Goal: Task Accomplishment & Management: Manage account settings

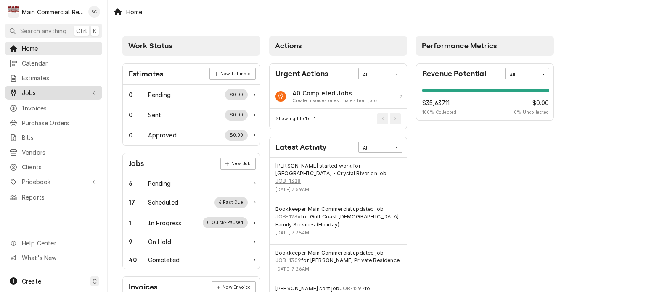
click at [42, 94] on div "Jobs" at bounding box center [54, 92] width 94 height 11
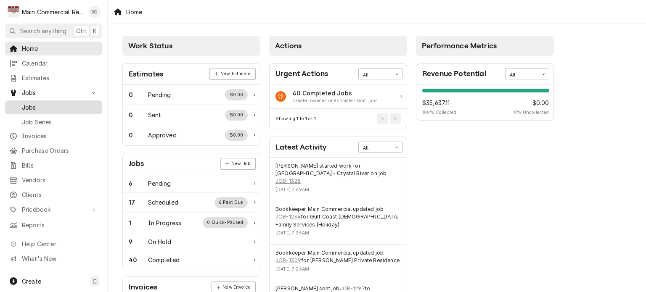
click at [45, 108] on div "Jobs" at bounding box center [54, 107] width 94 height 11
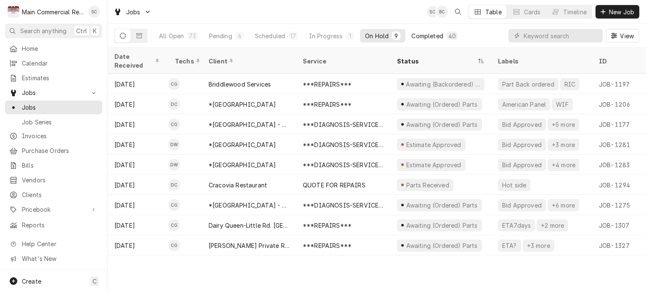
click at [438, 37] on div "Completed" at bounding box center [427, 36] width 32 height 9
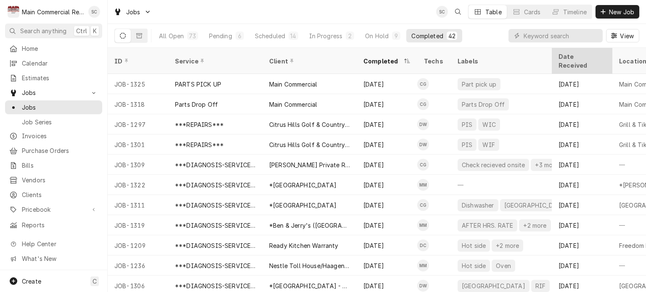
click at [571, 58] on div "Date Received" at bounding box center [580, 61] width 45 height 18
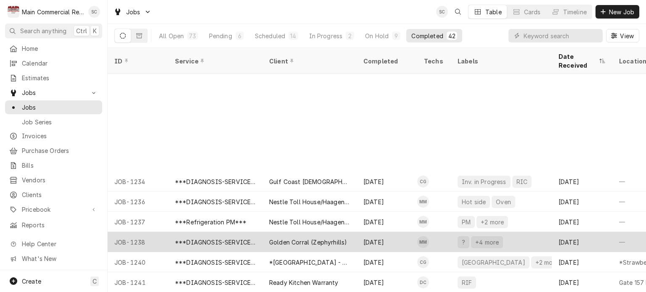
scroll to position [202, 0]
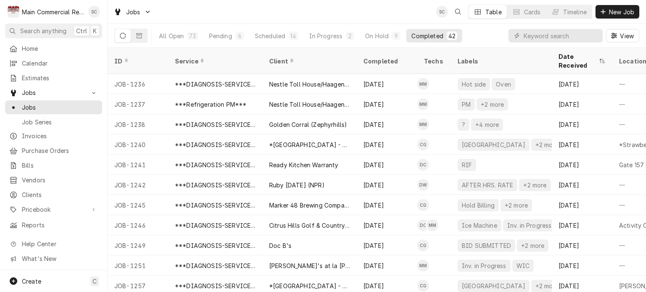
click at [365, 14] on div "Jobs SC Table Cards Timeline New Job" at bounding box center [377, 12] width 538 height 24
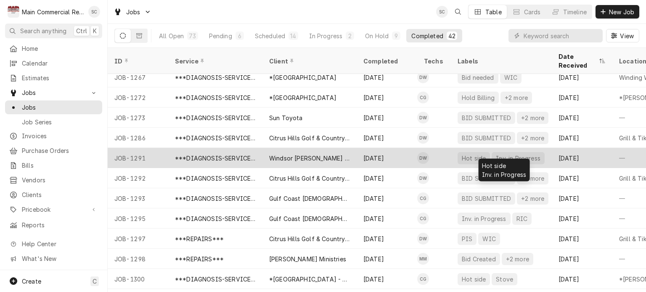
scroll to position [472, 0]
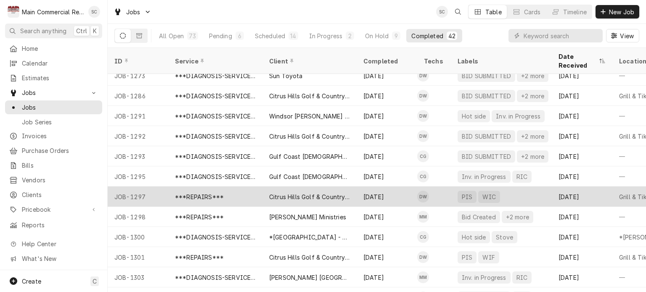
click at [339, 192] on div "Citrus Hills Golf & Country Club" at bounding box center [309, 196] width 81 height 9
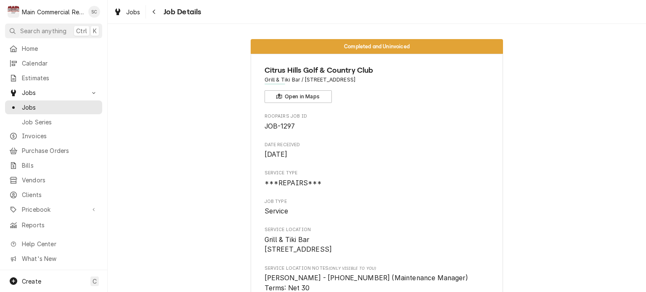
scroll to position [84, 0]
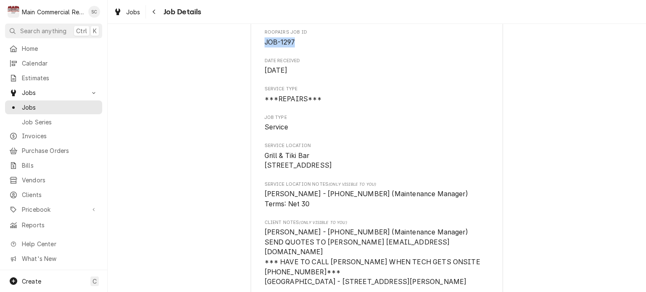
drag, startPoint x: 294, startPoint y: 40, endPoint x: 261, endPoint y: 43, distance: 33.0
click at [264, 43] on span "JOB-1297" at bounding box center [376, 42] width 225 height 10
copy span "JOB-1297"
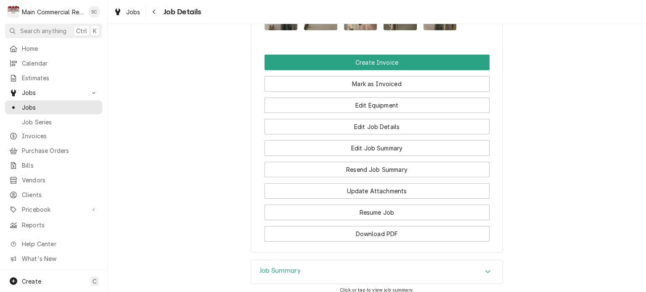
scroll to position [1141, 0]
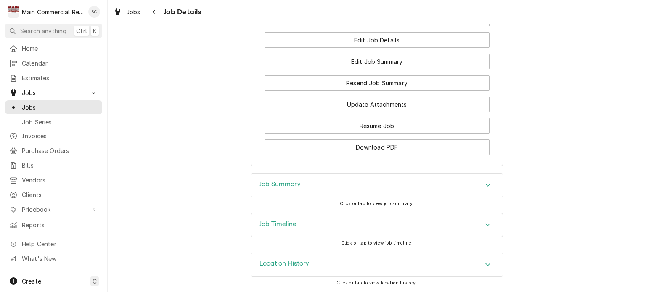
click at [486, 184] on icon "Accordion Header" at bounding box center [488, 185] width 6 height 7
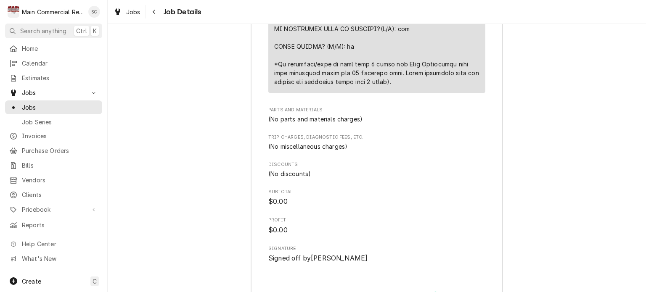
scroll to position [1687, 0]
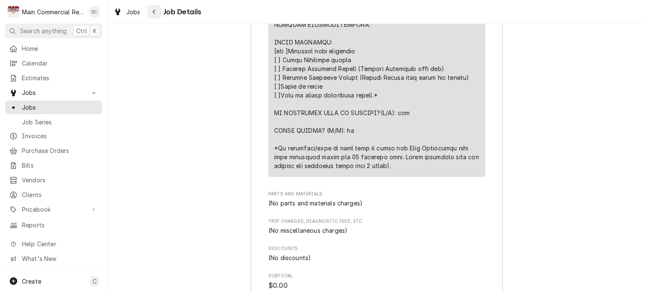
click at [155, 16] on div "Navigate back" at bounding box center [154, 12] width 8 height 8
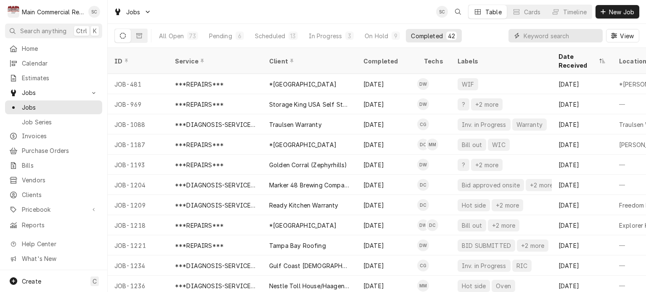
click at [536, 32] on input "Dynamic Content Wrapper" at bounding box center [560, 35] width 75 height 13
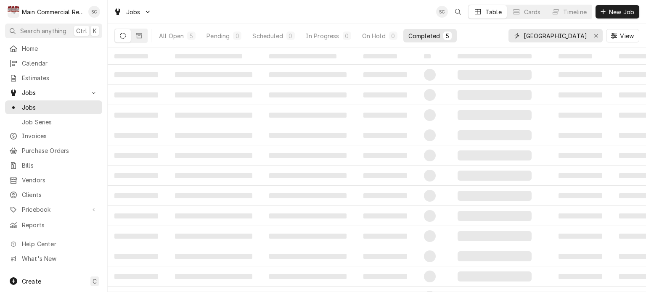
type input "Citrus Hills"
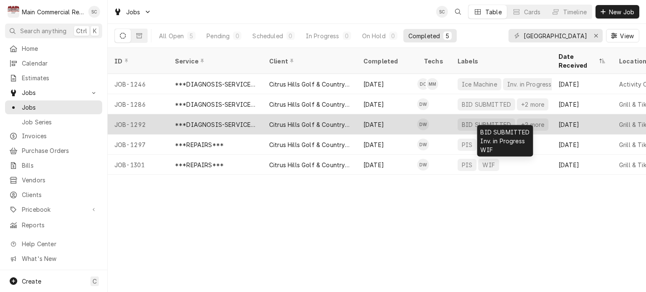
click at [520, 120] on div "+2 more" at bounding box center [532, 124] width 25 height 9
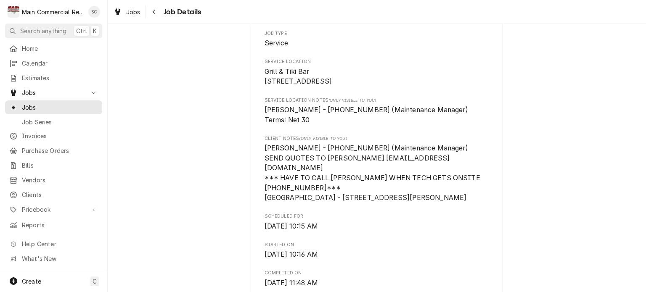
scroll to position [126, 0]
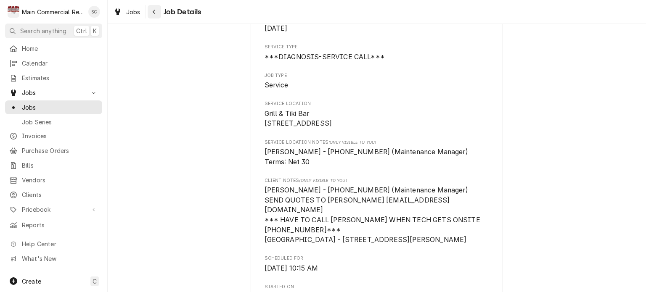
click at [152, 12] on icon "Navigate back" at bounding box center [154, 12] width 4 height 6
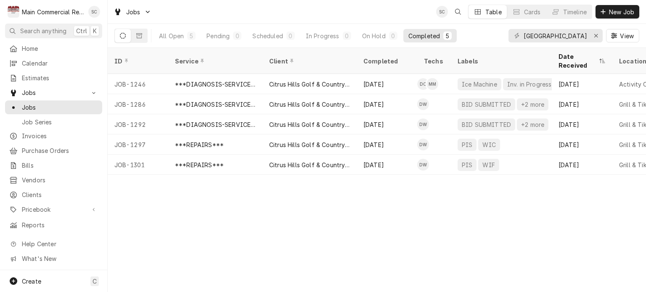
click at [458, 213] on div "ID Service Client Completed Techs Labels Date Received Location Name Location A…" at bounding box center [377, 170] width 538 height 244
click at [393, 200] on div "ID Service Client Completed Techs Labels Date Received Location Name Location A…" at bounding box center [377, 170] width 538 height 244
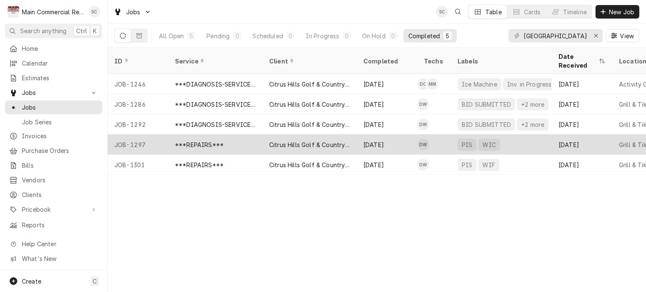
click at [350, 137] on div "Citrus Hills Golf & Country Club" at bounding box center [309, 144] width 94 height 20
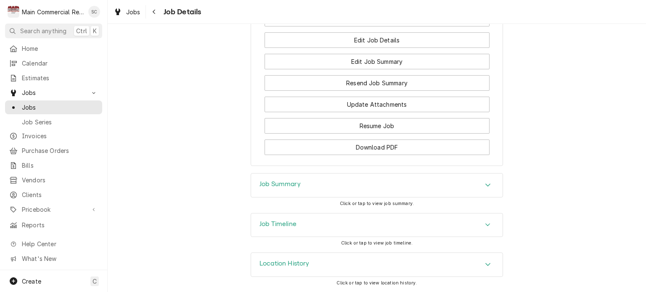
scroll to position [1015, 0]
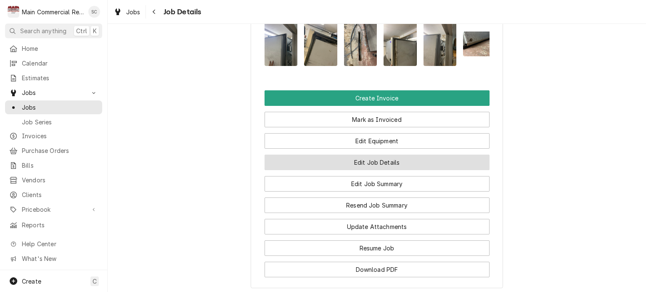
click at [400, 170] on button "Edit Job Details" at bounding box center [376, 163] width 225 height 16
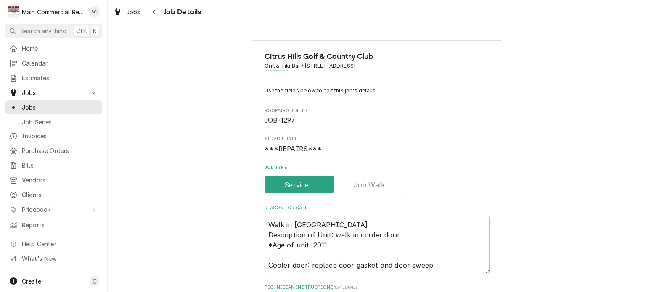
type textarea "x"
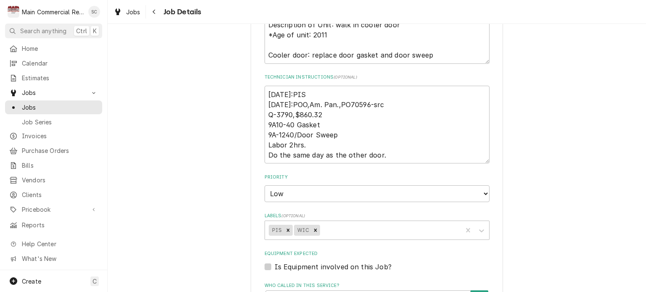
scroll to position [294, 0]
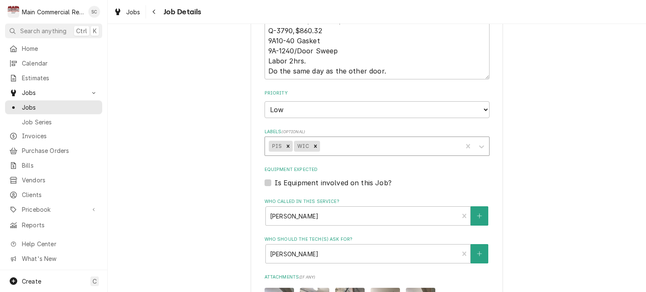
click at [377, 144] on div "Labels" at bounding box center [389, 146] width 137 height 15
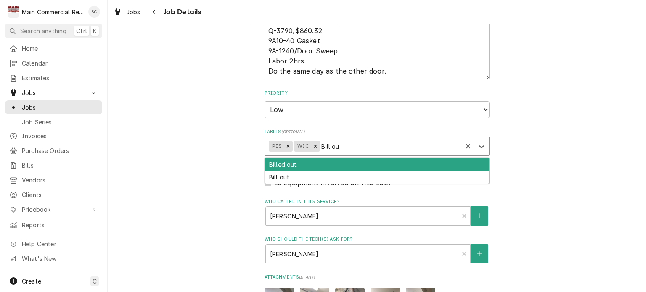
type input "Bill out"
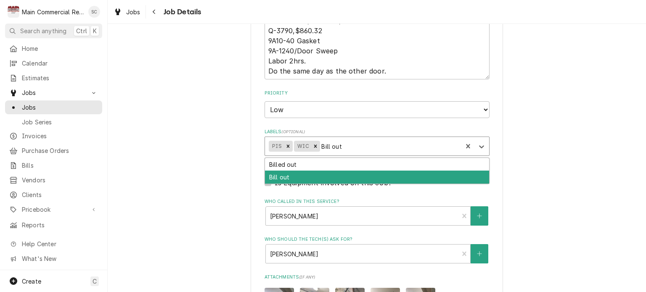
click at [327, 174] on div "Bill out" at bounding box center [377, 177] width 224 height 13
type textarea "x"
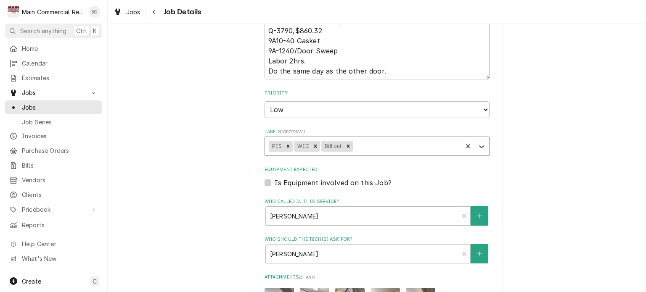
scroll to position [504, 0]
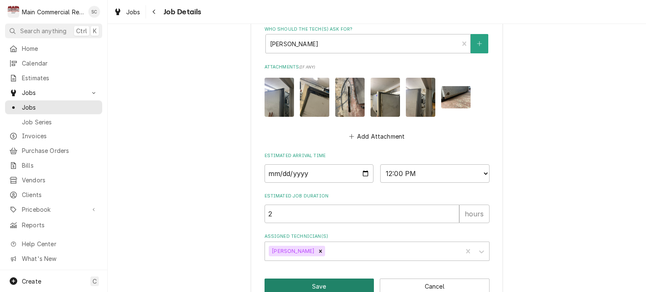
click at [329, 289] on button "Save" at bounding box center [319, 287] width 110 height 16
type textarea "x"
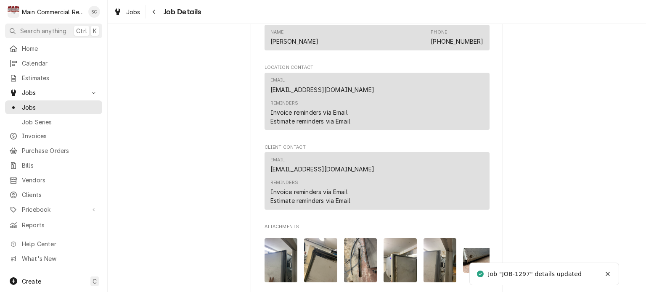
scroll to position [967, 0]
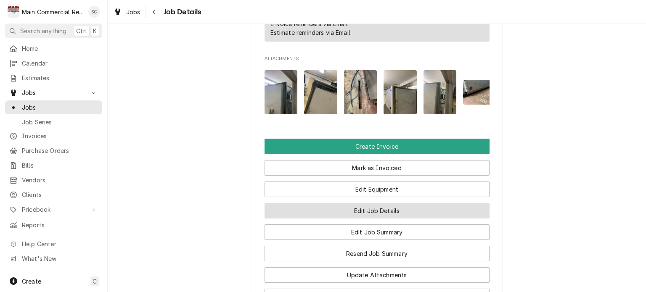
click at [403, 218] on button "Edit Job Details" at bounding box center [376, 211] width 225 height 16
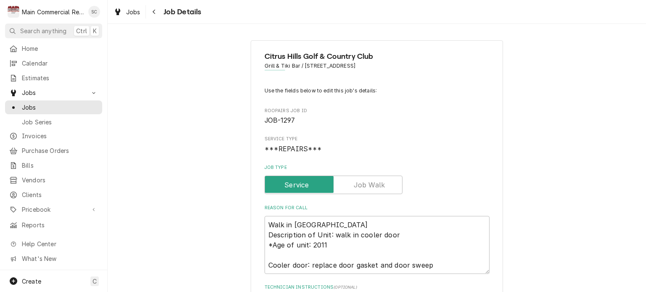
scroll to position [210, 0]
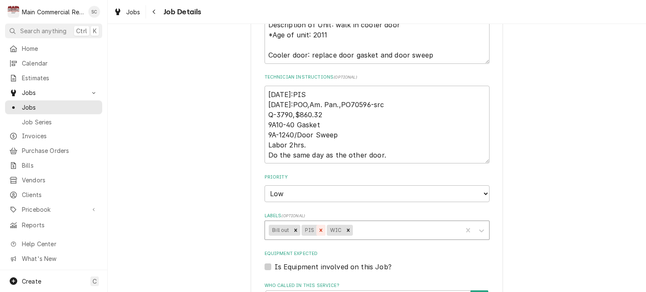
click at [319, 230] on icon "Remove PIS" at bounding box center [320, 230] width 3 height 3
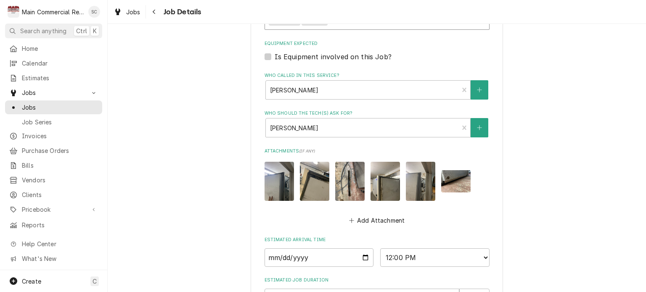
scroll to position [522, 0]
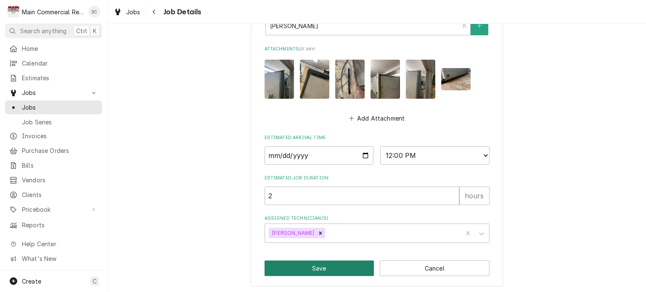
click at [348, 264] on button "Save" at bounding box center [319, 269] width 110 height 16
type textarea "x"
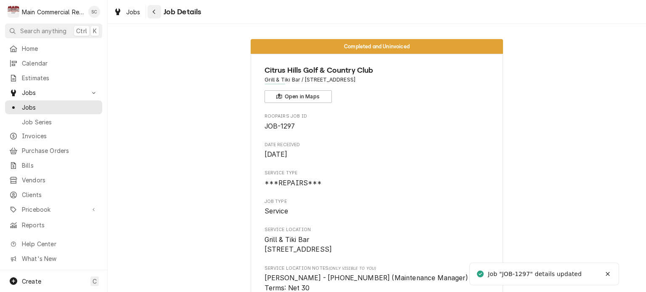
click at [151, 11] on div "Navigate back" at bounding box center [154, 12] width 8 height 8
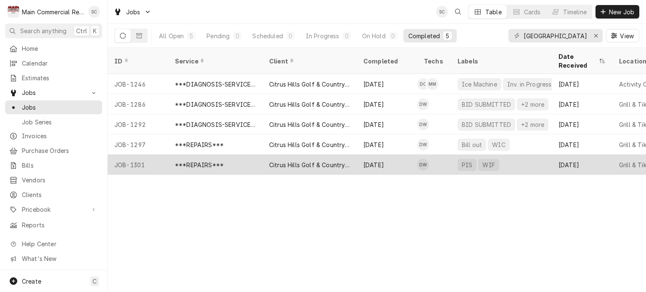
click at [339, 159] on div "Citrus Hills Golf & Country Club" at bounding box center [309, 165] width 94 height 20
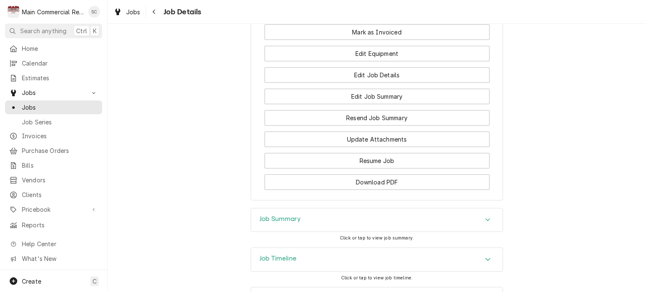
scroll to position [1131, 0]
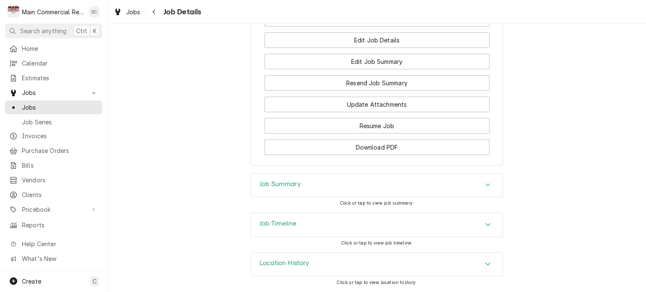
click at [457, 190] on div "Job Summary" at bounding box center [376, 186] width 251 height 24
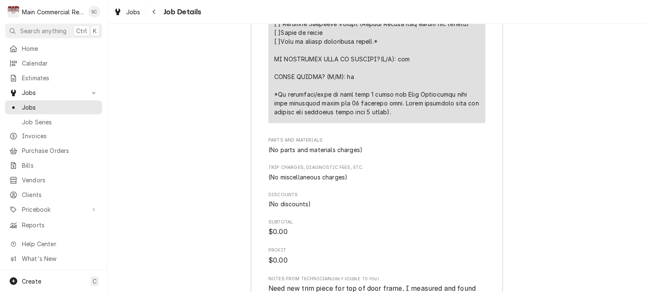
scroll to position [2014, 0]
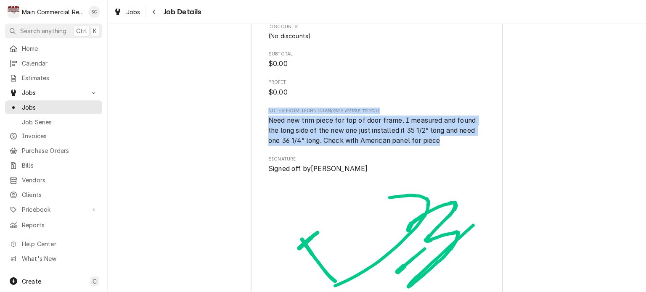
drag, startPoint x: 443, startPoint y: 148, endPoint x: 257, endPoint y: 116, distance: 188.0
copy div "Notes from Technician (Only Visible to You) Need new trim piece for top of door…"
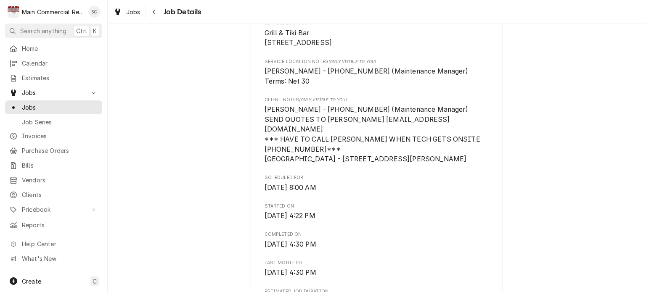
scroll to position [0, 0]
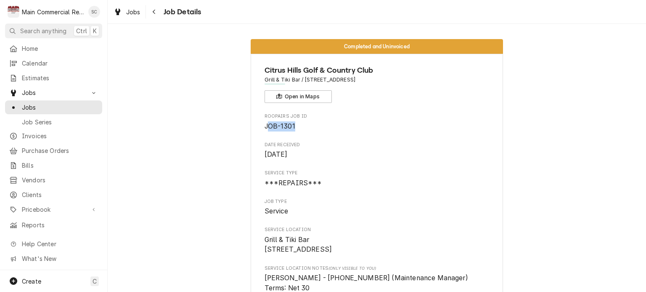
drag, startPoint x: 294, startPoint y: 124, endPoint x: 263, endPoint y: 127, distance: 31.6
click at [264, 127] on span "JOB-1301" at bounding box center [376, 126] width 225 height 10
click at [301, 130] on span "JOB-1301" at bounding box center [376, 126] width 225 height 10
click at [331, 145] on span "Date Received" at bounding box center [376, 145] width 225 height 7
drag, startPoint x: 294, startPoint y: 124, endPoint x: 257, endPoint y: 125, distance: 37.0
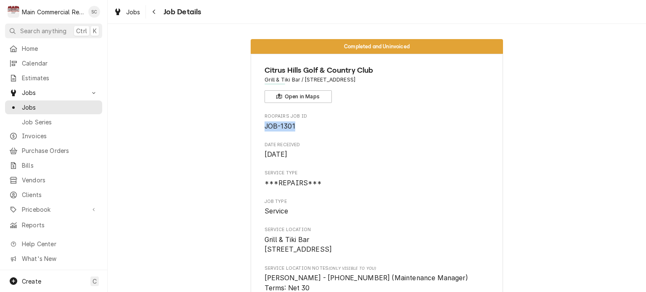
copy span "JOB-1301"
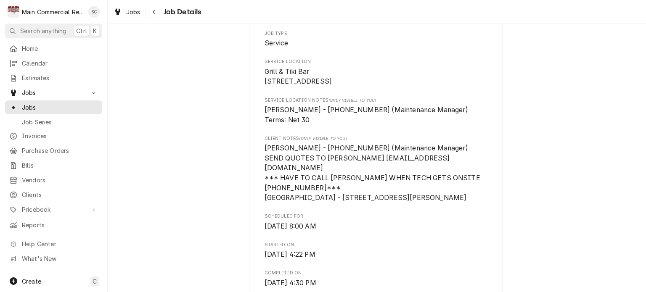
scroll to position [336, 0]
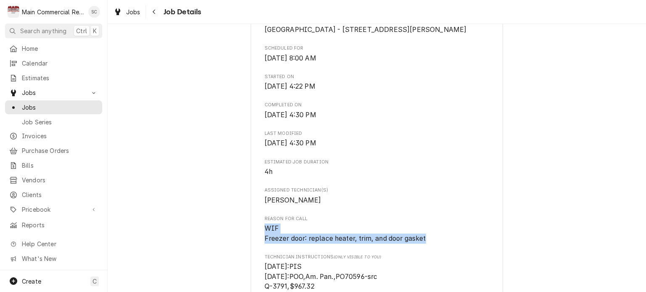
drag, startPoint x: 353, startPoint y: 237, endPoint x: 254, endPoint y: 232, distance: 99.3
copy span "WIF Freezer door: replace heater, trim, and door gasket"
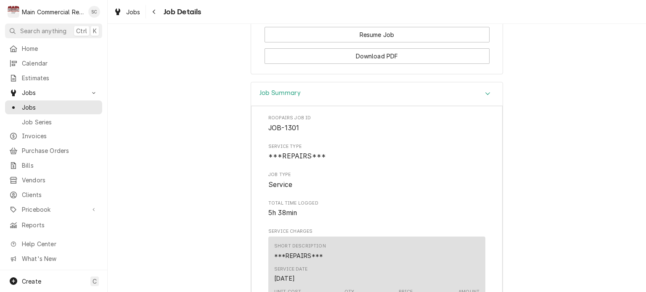
scroll to position [1051, 0]
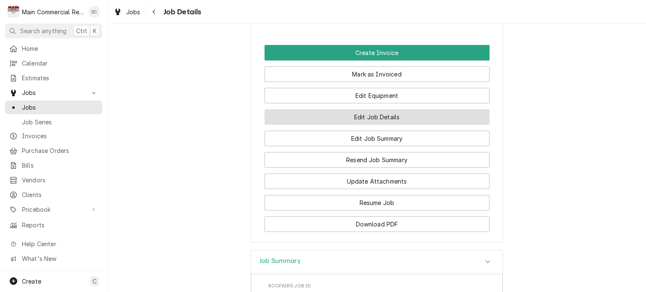
click at [398, 119] on button "Edit Job Details" at bounding box center [376, 117] width 225 height 16
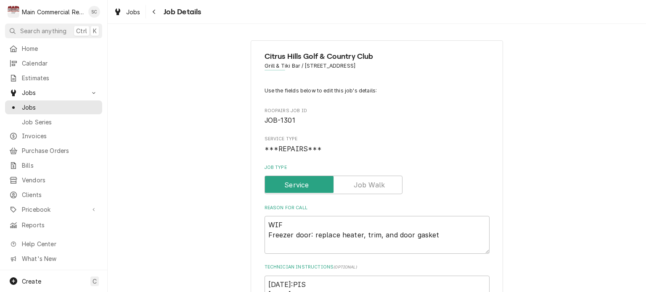
scroll to position [210, 0]
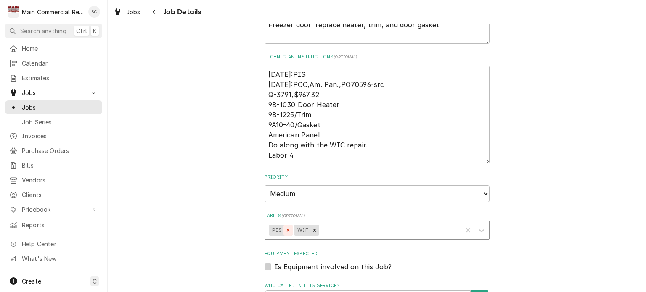
click at [286, 229] on icon "Remove PIS" at bounding box center [287, 230] width 3 height 3
click at [328, 231] on div "Labels" at bounding box center [376, 230] width 163 height 15
type textarea "x"
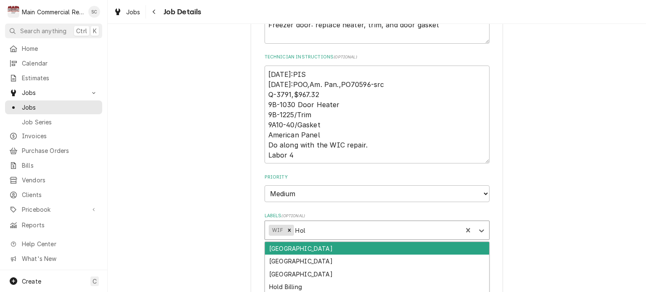
type input "Hold"
click at [312, 247] on div "Hold Billing" at bounding box center [377, 248] width 224 height 13
type textarea "x"
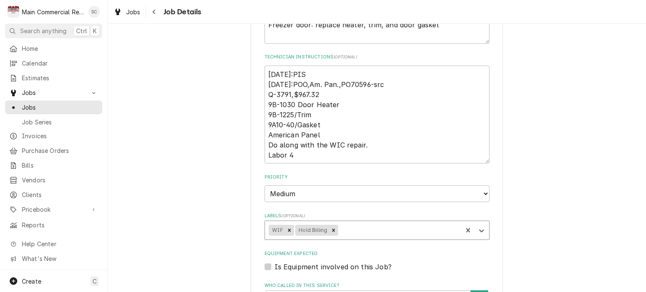
type textarea "x"
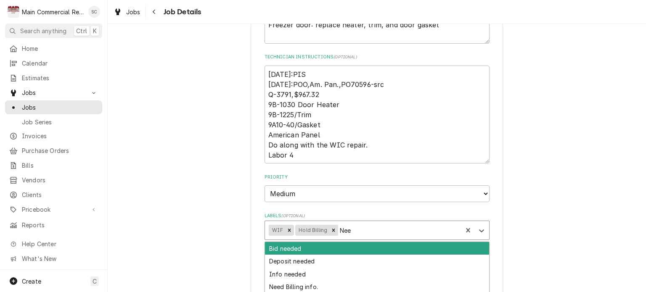
type input "Need"
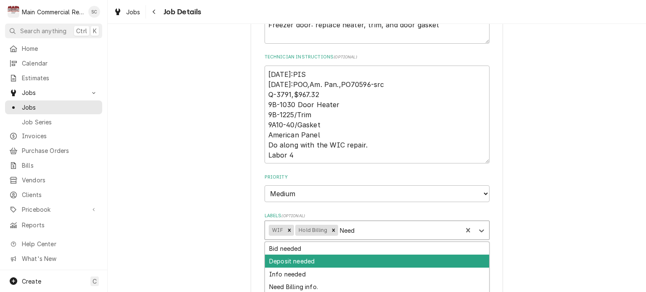
scroll to position [80, 0]
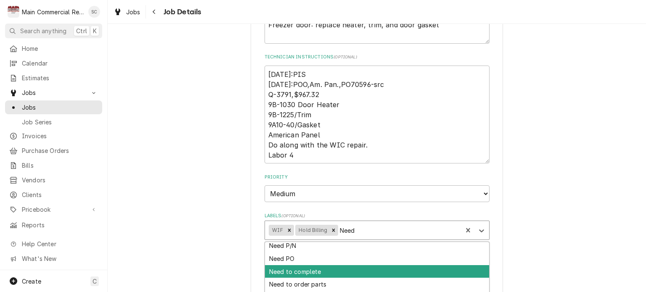
click at [329, 273] on div "Need to complete" at bounding box center [377, 271] width 224 height 13
type textarea "x"
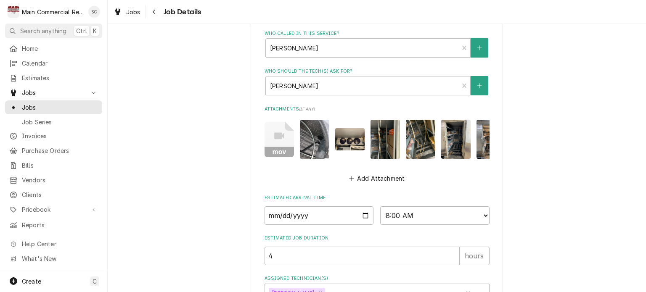
scroll to position [529, 0]
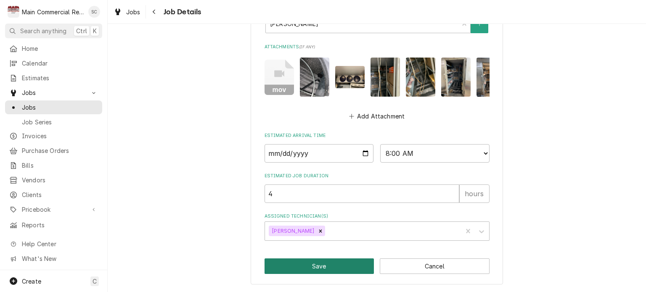
click at [331, 270] on button "Save" at bounding box center [319, 266] width 110 height 16
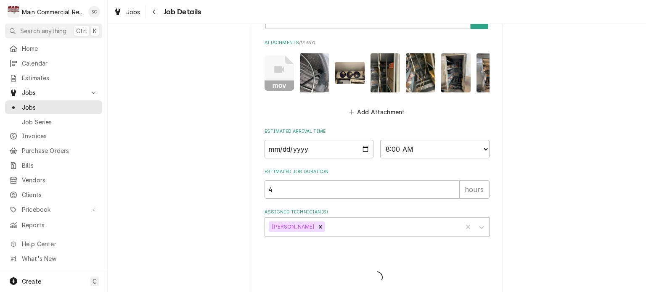
type textarea "x"
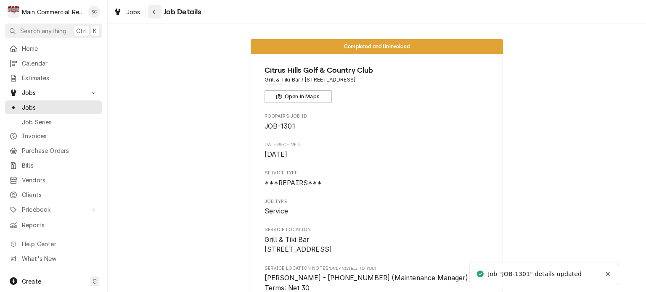
click at [153, 16] on div "Navigate back" at bounding box center [154, 12] width 8 height 8
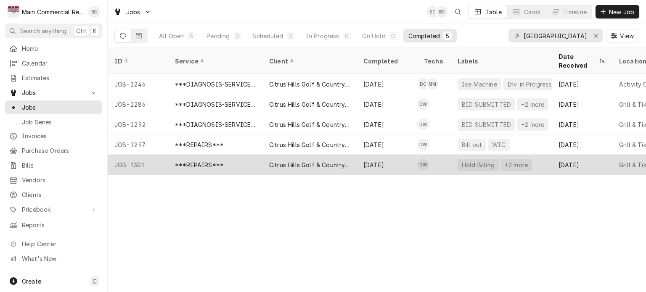
click at [298, 161] on div "Citrus Hills Golf & Country Club" at bounding box center [309, 165] width 81 height 9
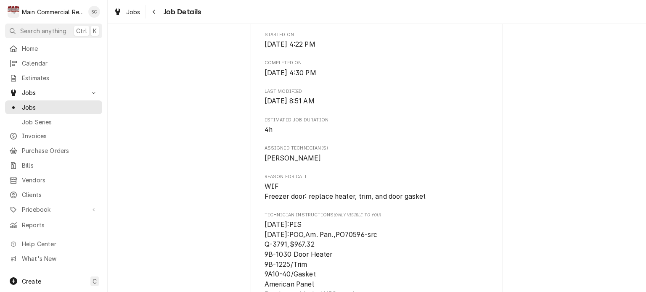
scroll to position [420, 0]
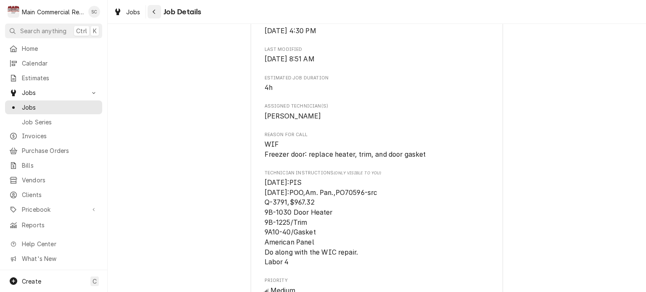
click at [155, 12] on icon "Navigate back" at bounding box center [154, 12] width 4 height 6
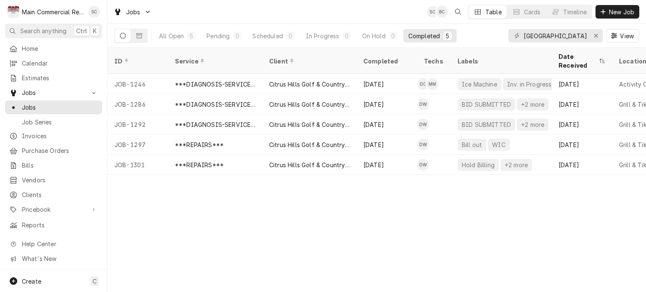
click at [404, 227] on div "ID Service Client Completed Techs Labels Date Received Location Name Location A…" at bounding box center [377, 170] width 538 height 244
click at [387, 227] on div "ID Service Client Completed Techs Labels Date Received Location Name Location A…" at bounding box center [377, 170] width 538 height 244
